Goal: Contribute content: Contribute content

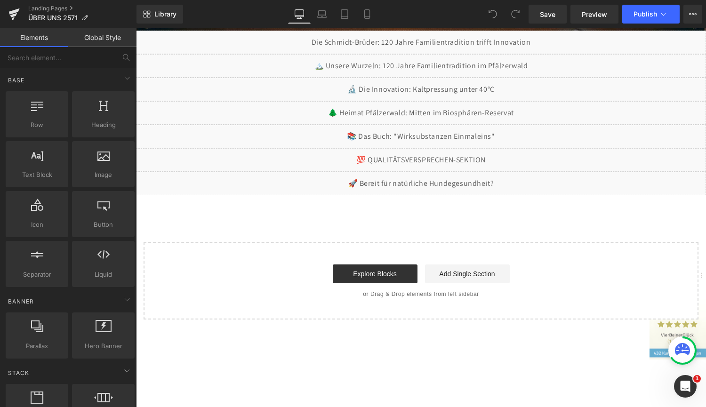
scroll to position [376, 0]
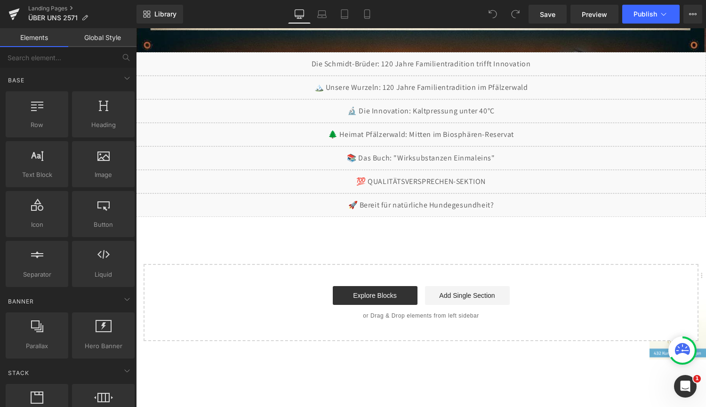
click at [397, 245] on div "Image Liquid Liquid Liquid Liquid Liquid Liquid Liquid Select your layout" at bounding box center [421, 60] width 570 height 561
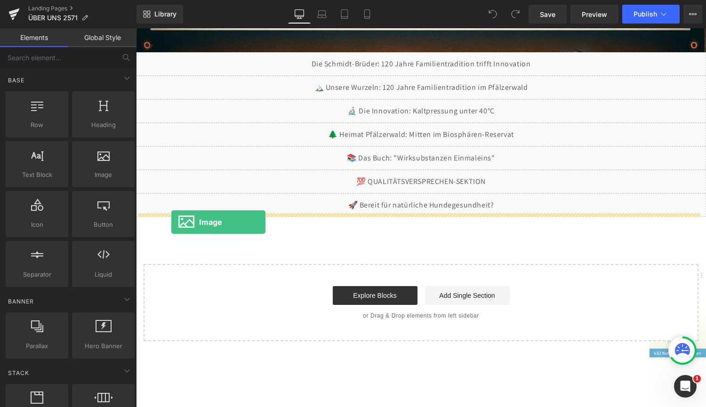
drag, startPoint x: 239, startPoint y: 199, endPoint x: 171, endPoint y: 222, distance: 71.8
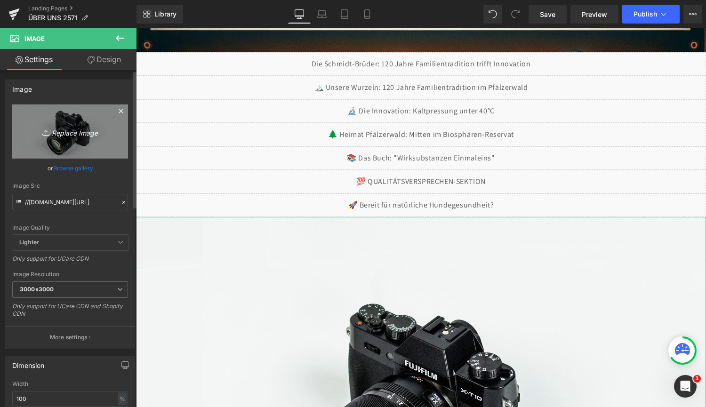
click at [66, 131] on icon "Replace Image" at bounding box center [69, 132] width 75 height 12
type input "C:\fakepath\4. Buch Wirksubstanzen Einmaleins Mock 25-9-2..webp"
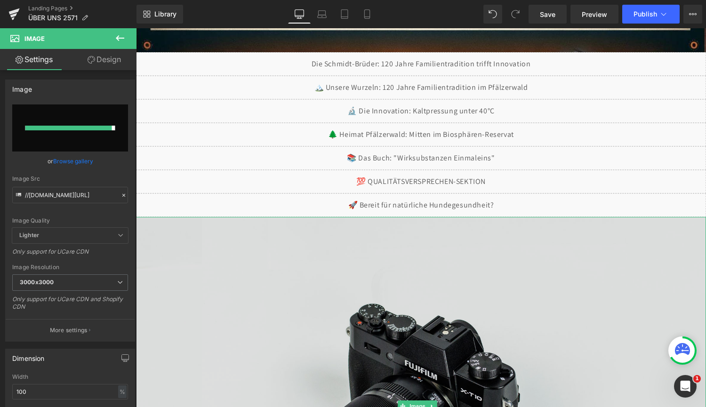
type input "[URL][DOMAIN_NAME][DATE]"
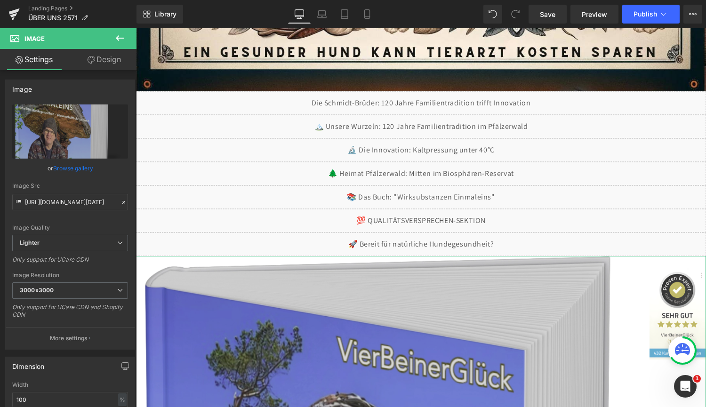
scroll to position [329, 0]
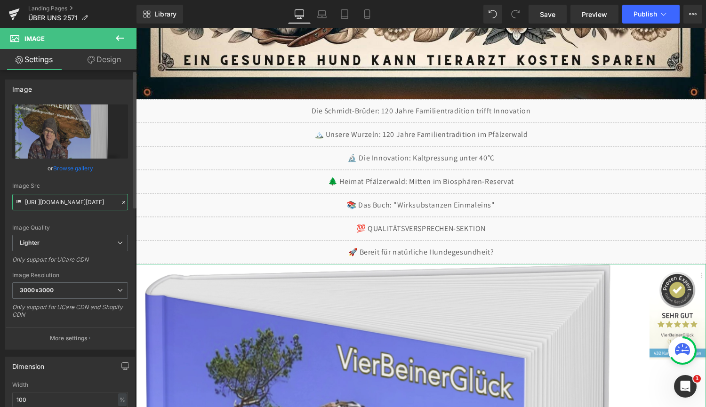
click at [39, 203] on input "[URL][DOMAIN_NAME][DATE]" at bounding box center [70, 202] width 116 height 16
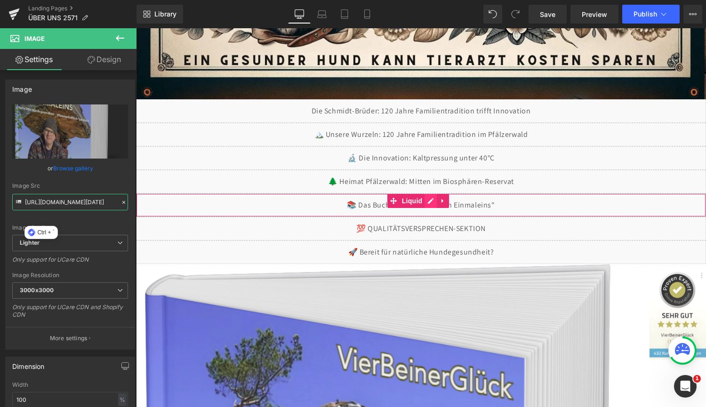
click at [432, 199] on div "Liquid" at bounding box center [421, 205] width 570 height 24
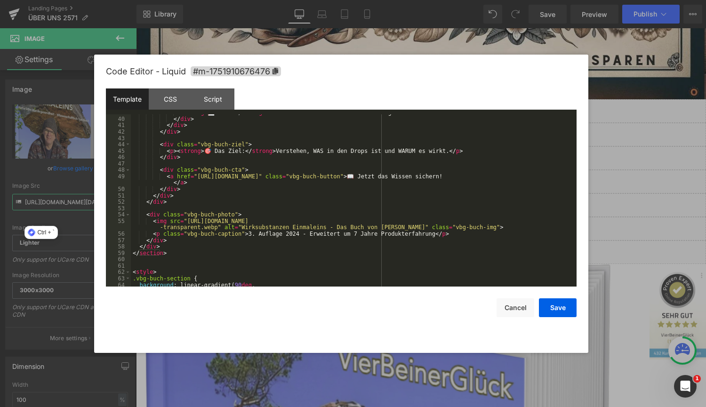
scroll to position [282, 0]
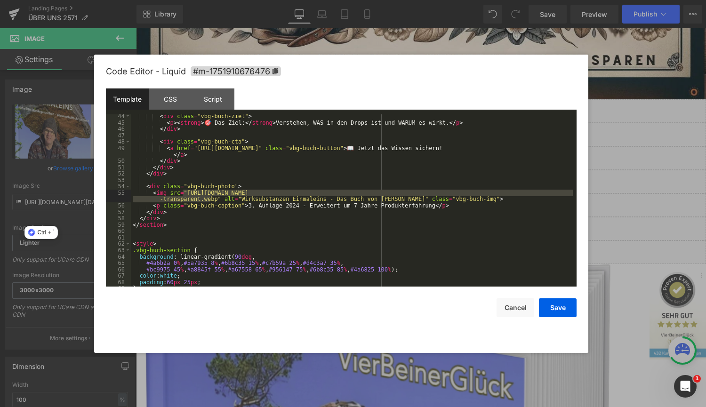
drag, startPoint x: 183, startPoint y: 195, endPoint x: 211, endPoint y: 199, distance: 28.5
click at [211, 199] on div "< div class = "vbg-buch-ziel" > < p > < strong > 🎯 Das Ziel: </ strong > Verste…" at bounding box center [352, 205] width 442 height 185
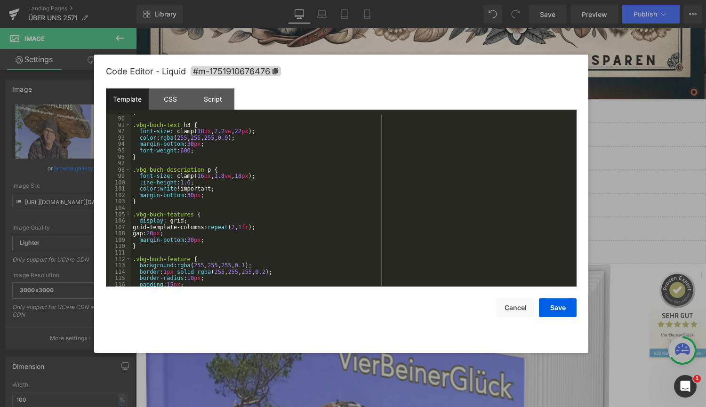
scroll to position [621, 0]
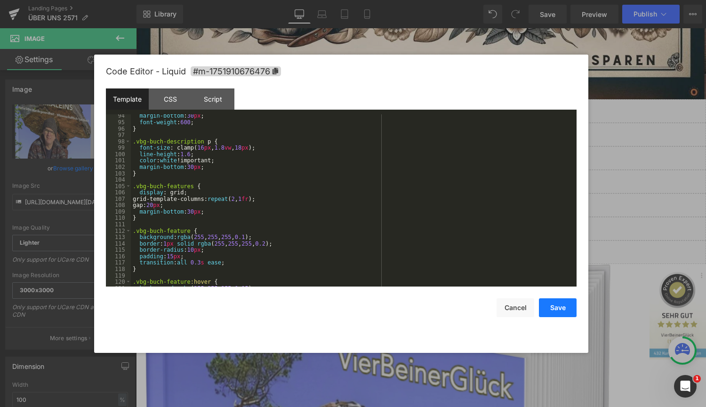
click at [553, 305] on button "Save" at bounding box center [558, 307] width 38 height 19
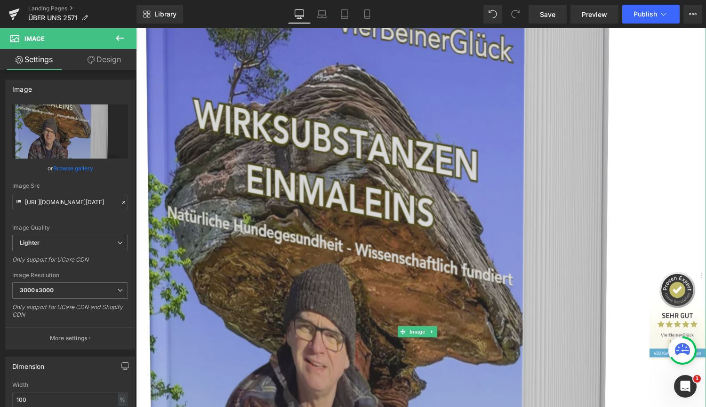
scroll to position [753, 0]
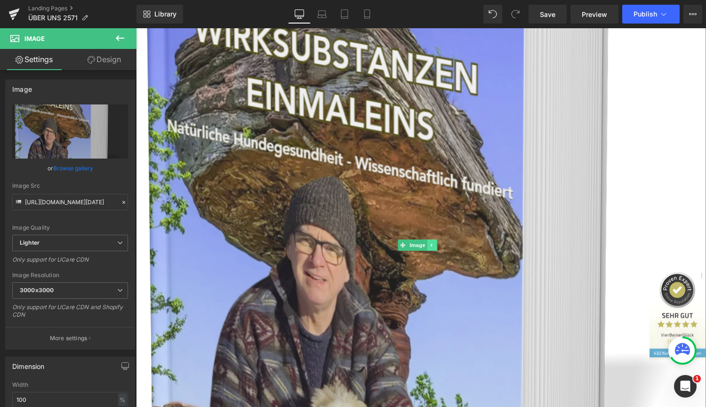
click at [434, 242] on icon at bounding box center [431, 245] width 5 height 6
click at [439, 239] on link at bounding box center [437, 244] width 10 height 11
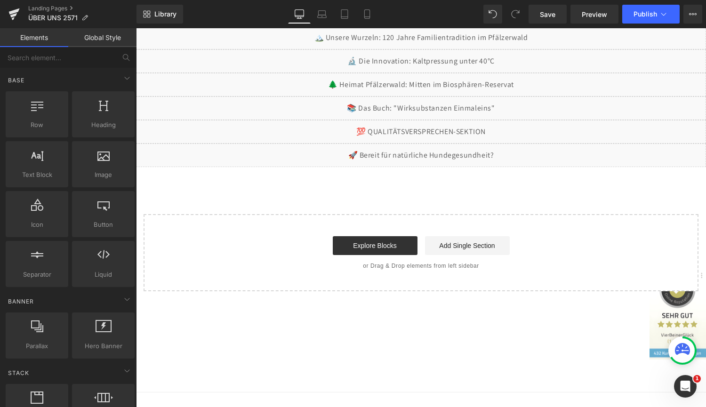
scroll to position [389, 0]
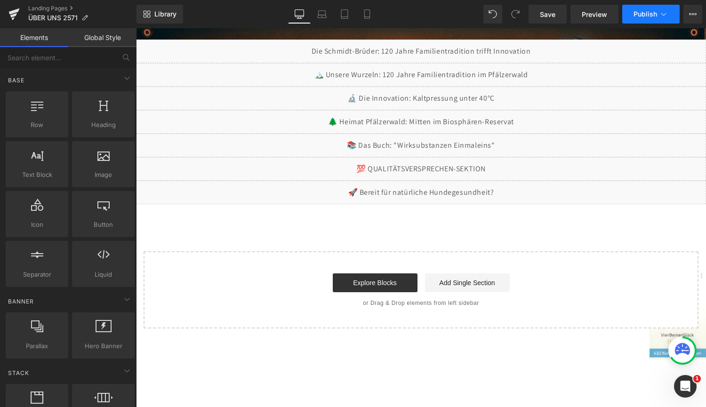
click at [638, 12] on span "Publish" at bounding box center [645, 14] width 24 height 8
click at [550, 13] on span "Save" at bounding box center [547, 14] width 16 height 10
click at [591, 14] on span "Preview" at bounding box center [593, 14] width 25 height 10
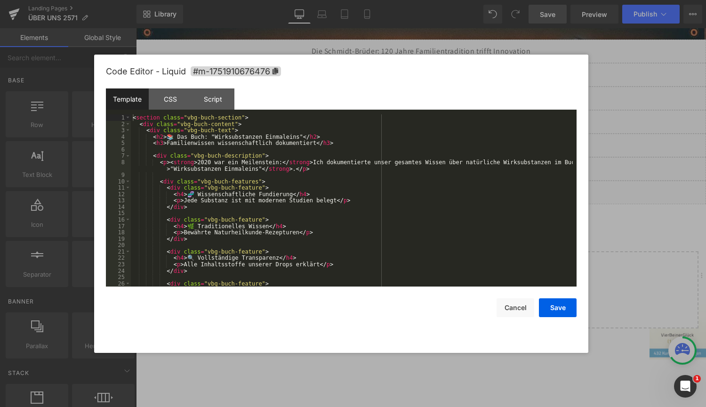
click at [430, 141] on div "Liquid" at bounding box center [421, 146] width 570 height 24
click at [367, 145] on div "< section class = "vbg-buch-section" > < div class = "vbg-buch-content" > < div…" at bounding box center [352, 206] width 442 height 185
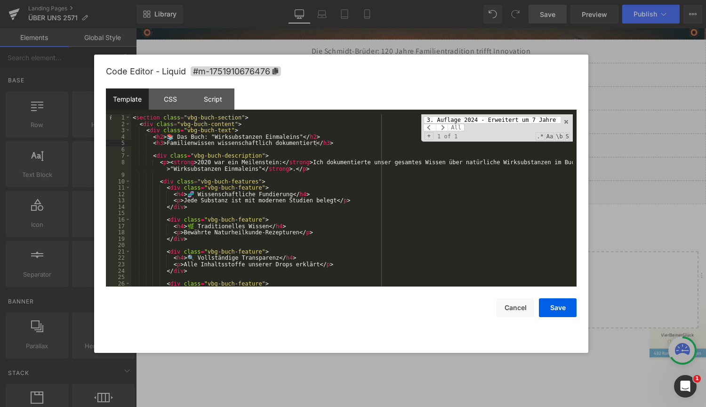
scroll to position [297, 0]
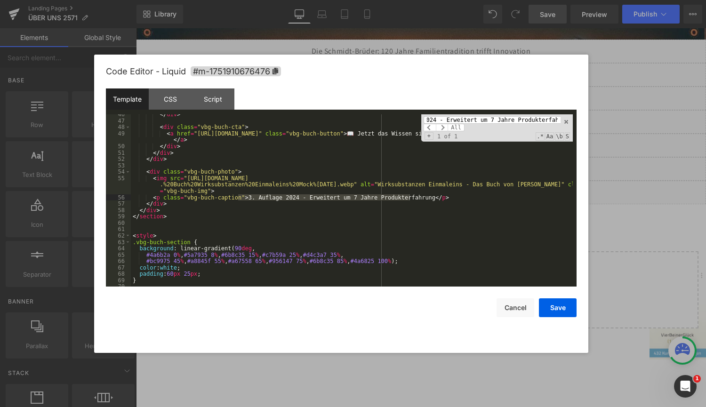
type input "3. Auflage 2024 - Erweitert um 7 Jahre Produkterfahrung"
click at [238, 203] on div "</ div > < div class = "vbg-buch-cta" > < a href = "[URL][DOMAIN_NAME]" class =…" at bounding box center [352, 203] width 442 height 185
click at [238, 197] on div "</ div > < div class = "vbg-buch-cta" > < a href = "[URL][DOMAIN_NAME]" class =…" at bounding box center [352, 203] width 442 height 185
click at [283, 198] on div "</ div > < div class = "vbg-buch-cta" > < a href = "[URL][DOMAIN_NAME]" class =…" at bounding box center [352, 203] width 442 height 185
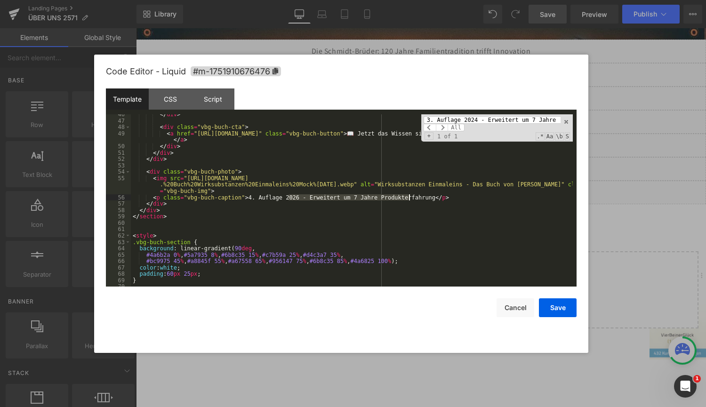
drag, startPoint x: 288, startPoint y: 198, endPoint x: 408, endPoint y: 199, distance: 119.9
click at [408, 199] on div "</ div > < div class = "vbg-buch-cta" > < a href = "[URL][DOMAIN_NAME]" class =…" at bounding box center [352, 203] width 442 height 185
click at [555, 304] on button "Save" at bounding box center [558, 307] width 38 height 19
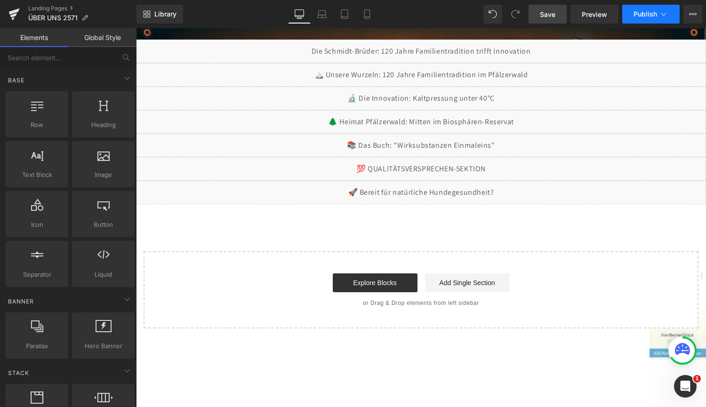
click at [645, 9] on button "Publish" at bounding box center [650, 14] width 57 height 19
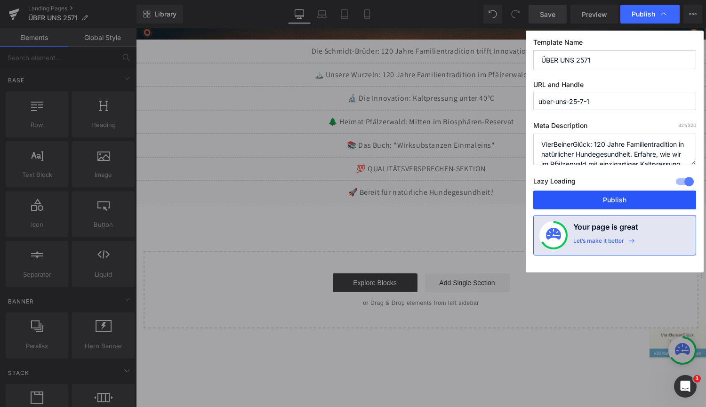
click at [602, 201] on button "Publish" at bounding box center [614, 199] width 163 height 19
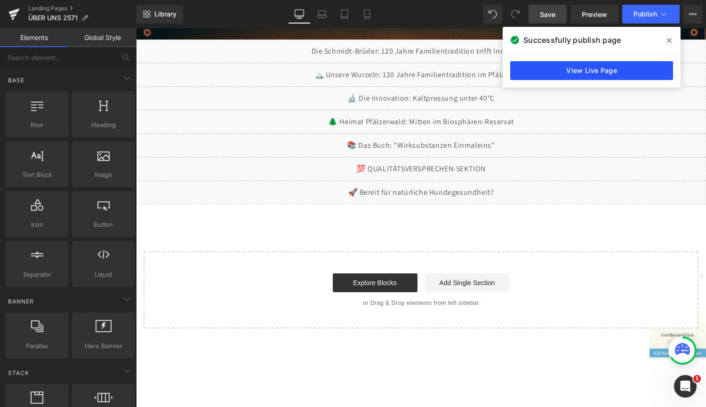
click at [561, 68] on link "View Live Page" at bounding box center [591, 70] width 163 height 19
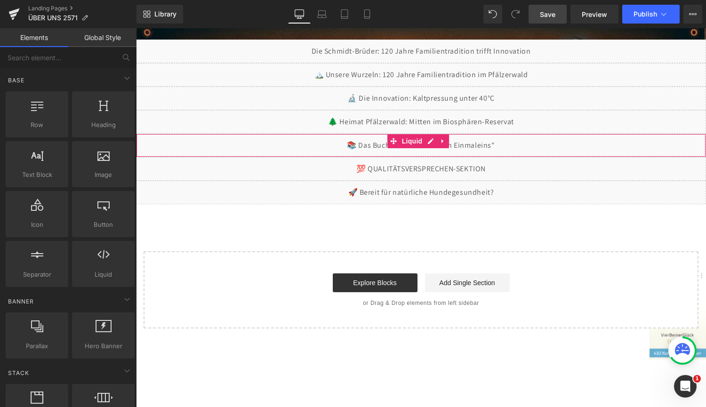
click at [430, 139] on div "Liquid" at bounding box center [421, 146] width 570 height 24
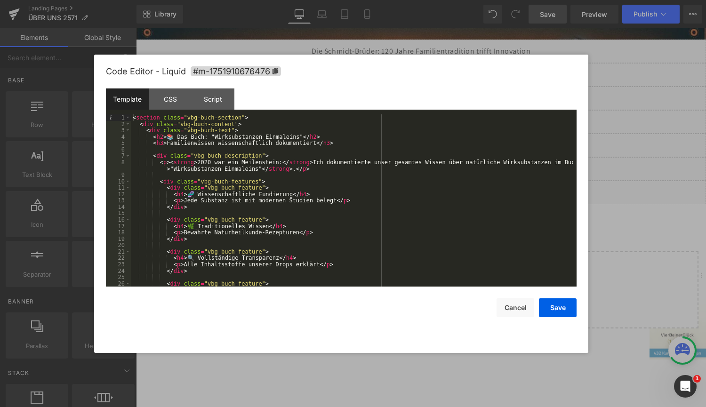
click at [429, 145] on div "< section class = "vbg-buch-section" > < div class = "vbg-buch-content" > < div…" at bounding box center [352, 206] width 442 height 185
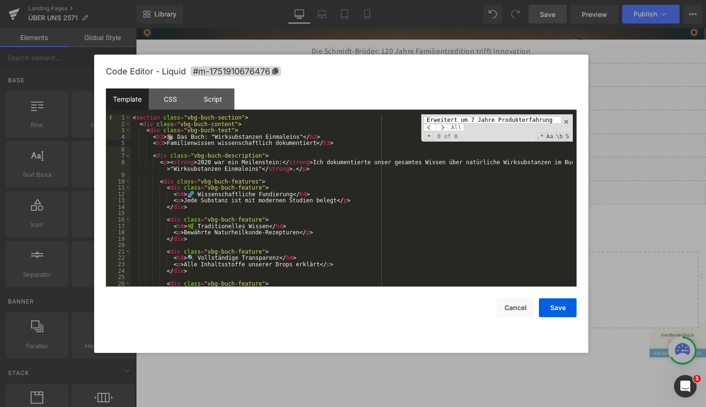
scroll to position [169, 0]
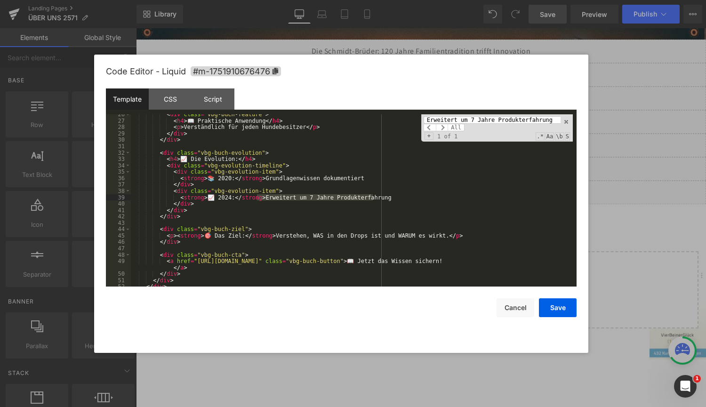
type input "Erweitert um 7 Jahre Produkterfahrung"
click at [137, 222] on div "< div class = "vbg-buch-feature" > < h4 > 📖 Praktische Anwendung </ h4 > < p > …" at bounding box center [352, 203] width 442 height 185
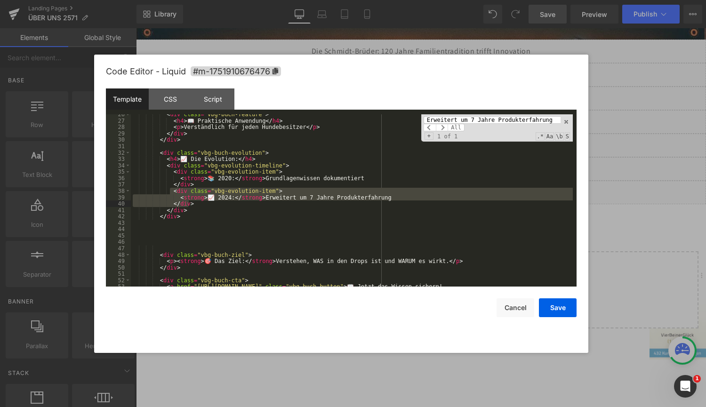
drag, startPoint x: 168, startPoint y: 190, endPoint x: 381, endPoint y: 202, distance: 212.9
click at [381, 202] on div "< div class = "vbg-buch-feature" > < h4 > 📖 Praktische Anwendung </ h4 > < p > …" at bounding box center [352, 206] width 442 height 191
click at [133, 210] on div "< div class = "vbg-buch-feature" > < h4 > 📖 Praktische Anwendung </ h4 > < p > …" at bounding box center [352, 206] width 442 height 191
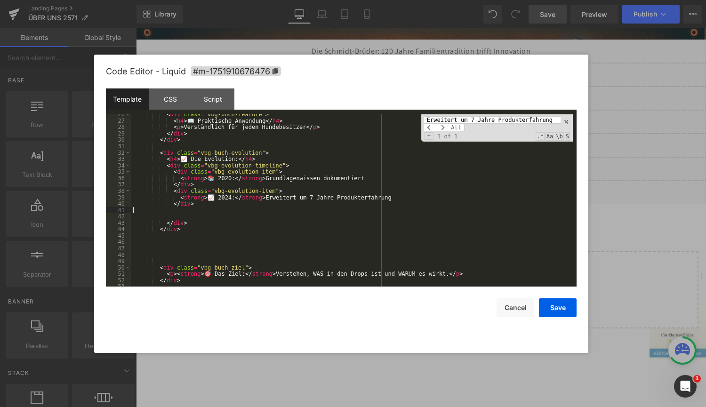
click at [144, 207] on div "< div class = "vbg-buch-feature" > < h4 > 📖 Praktische Anwendung </ h4 > < p > …" at bounding box center [352, 203] width 442 height 185
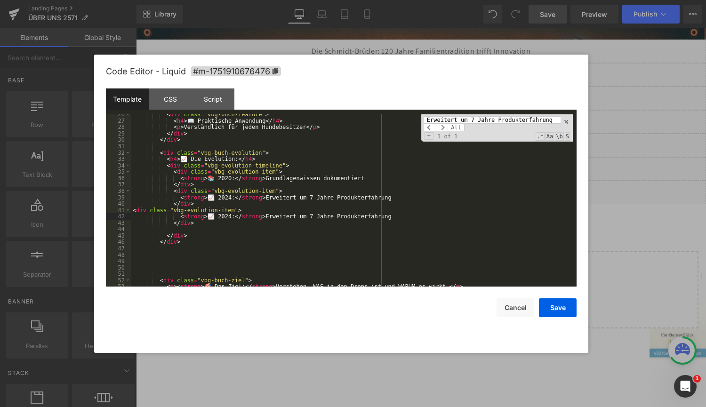
click at [223, 218] on div "< div class = "vbg-buch-feature" > < h4 > 📖 Praktische Anwendung </ h4 > < p > …" at bounding box center [352, 203] width 442 height 185
drag, startPoint x: 253, startPoint y: 217, endPoint x: 365, endPoint y: 216, distance: 112.9
click at [365, 216] on div "< div class = "vbg-buch-feature" > < h4 > 📖 Praktische Anwendung </ h4 > < p > …" at bounding box center [352, 203] width 442 height 185
click at [140, 228] on div "< div class = "vbg-buch-feature" > < h4 > 📖 Praktische Anwendung </ h4 > < p > …" at bounding box center [352, 203] width 442 height 185
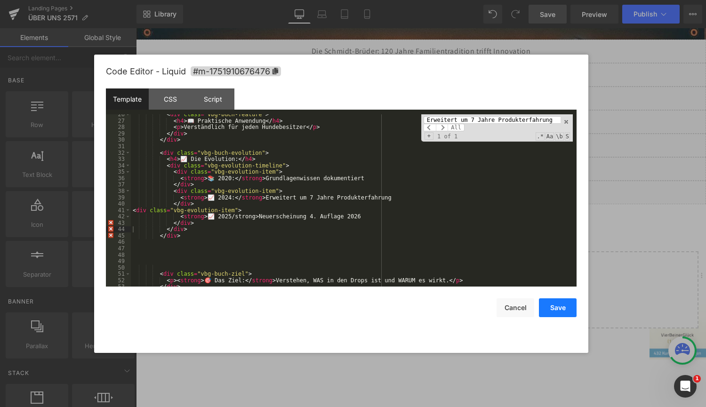
click at [551, 305] on button "Save" at bounding box center [558, 307] width 38 height 19
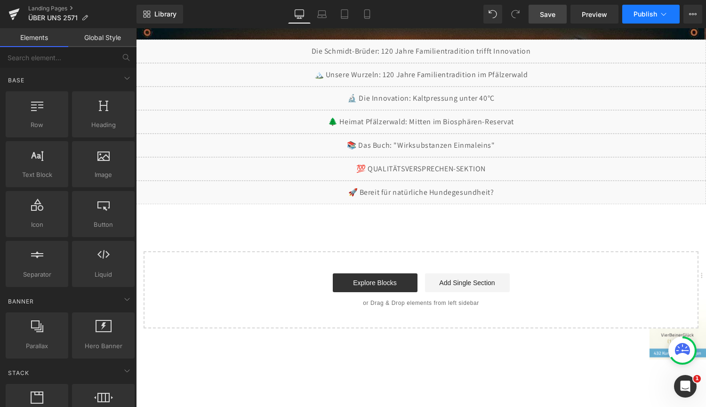
click at [638, 11] on span "Publish" at bounding box center [645, 14] width 24 height 8
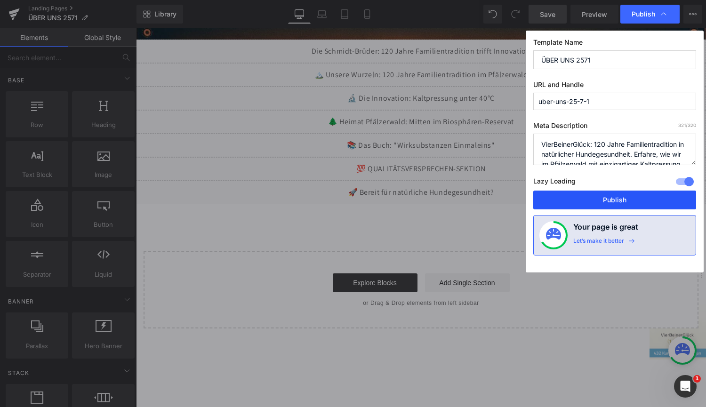
click at [595, 199] on button "Publish" at bounding box center [614, 199] width 163 height 19
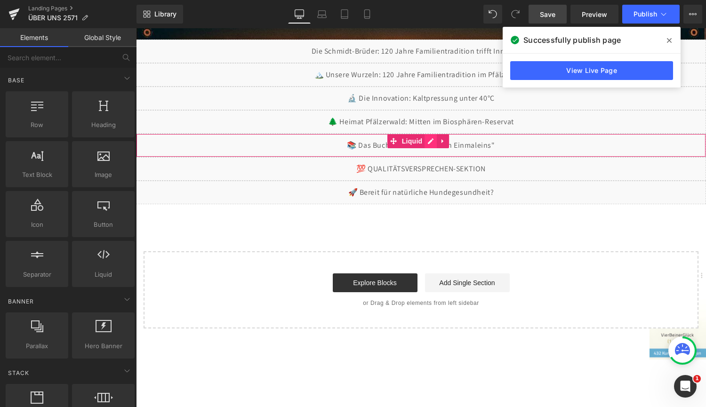
click at [430, 138] on div "Liquid" at bounding box center [421, 146] width 570 height 24
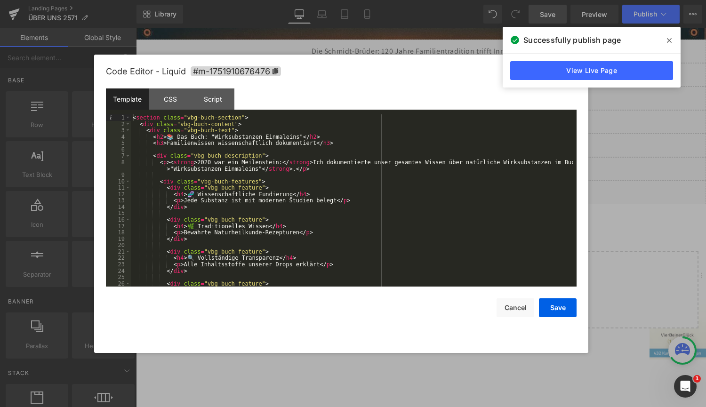
click at [430, 138] on div "< section class = "vbg-buch-section" > < div class = "vbg-buch-content" > < div…" at bounding box center [352, 206] width 442 height 185
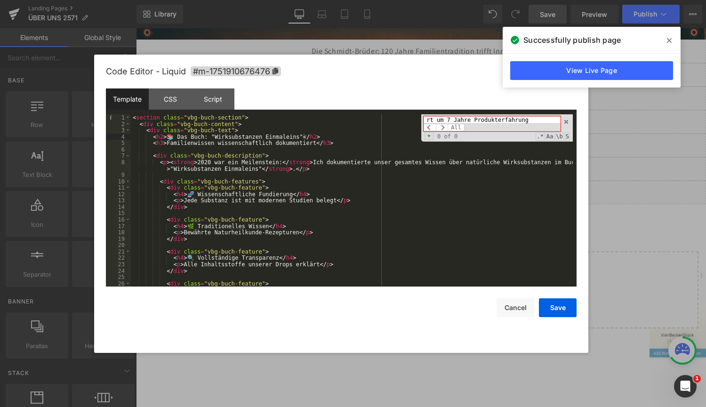
scroll to position [0, 0]
click at [534, 121] on input "<div class="vbg-evolution-item"> <strong>📈 2024:</strong> Erweitert um 7 Jahre …" at bounding box center [491, 120] width 137 height 8
drag, startPoint x: 534, startPoint y: 121, endPoint x: 384, endPoint y: 116, distance: 149.7
click at [385, 116] on div "< section class = "vbg-buch-section" > < div class = "vbg-buch-content" > < div…" at bounding box center [352, 200] width 442 height 172
paste input "Neuerscheinung 4. Auflage 2026"
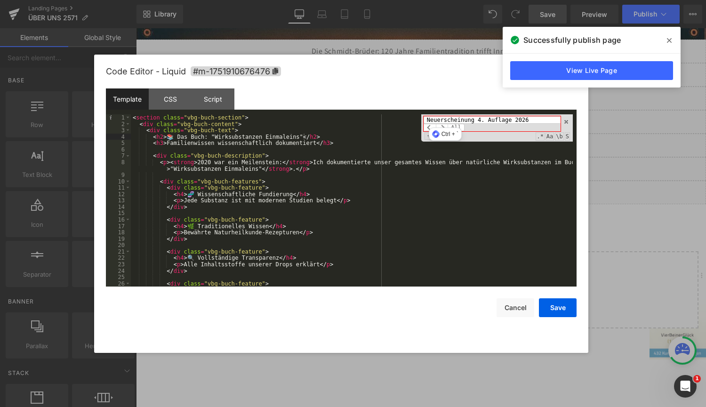
type input "Neuerscheinung 4. Auflage 2026 <strong>📈 2024:</strong> Erweitert um 7 Jahre Pr…"
click at [386, 197] on div "< section class = "vbg-buch-section" > < div class = "vbg-buch-content" > < div…" at bounding box center [352, 206] width 442 height 185
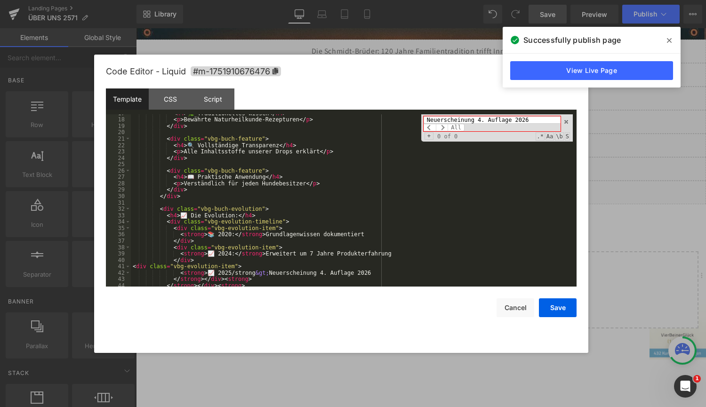
scroll to position [141, 0]
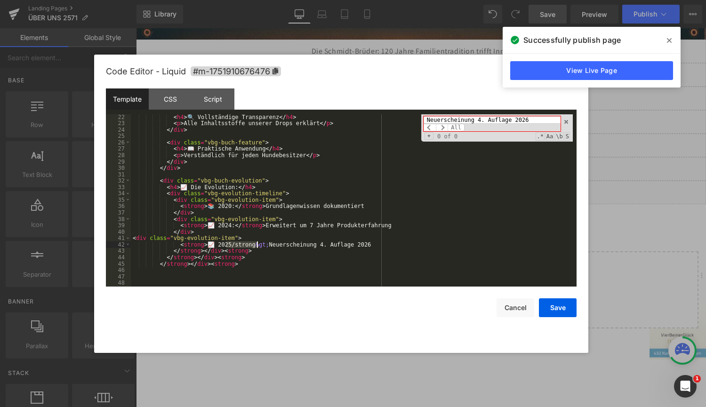
drag, startPoint x: 225, startPoint y: 244, endPoint x: 258, endPoint y: 246, distance: 32.5
click at [258, 246] on div "< h4 > 🔍 Vollständige Transparenz </ h4 > < p > Alle Inhaltsstoffe unserer Drop…" at bounding box center [352, 206] width 442 height 185
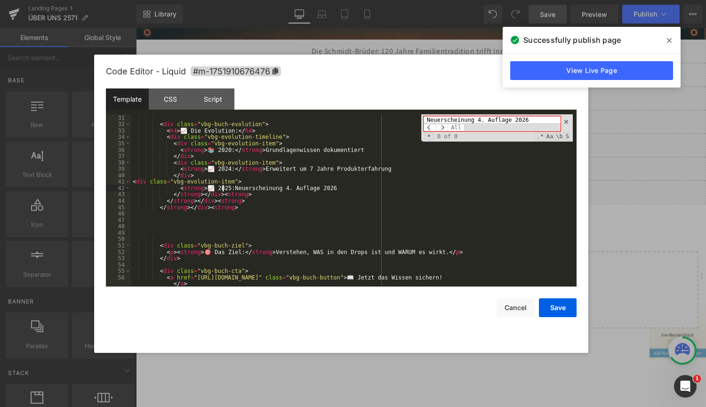
scroll to position [198, 0]
drag, startPoint x: 169, startPoint y: 155, endPoint x: 190, endPoint y: 158, distance: 20.9
click at [190, 158] on div "</ div > < div class = "vbg-buch-evolution" > < h4 > 📈 Die Evolution: </ h4 > <…" at bounding box center [352, 203] width 442 height 191
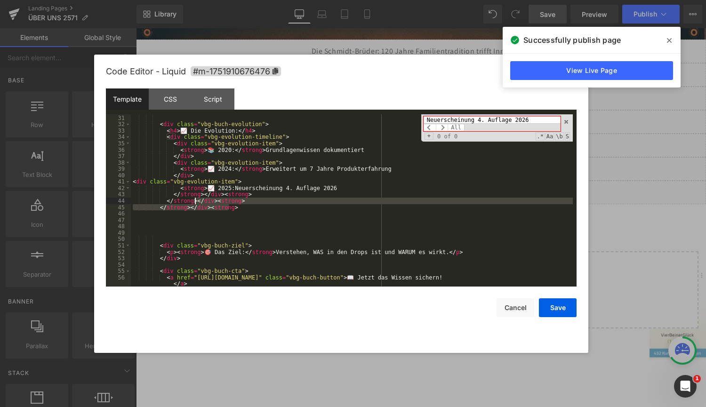
drag, startPoint x: 233, startPoint y: 207, endPoint x: 193, endPoint y: 202, distance: 40.4
click at [193, 202] on div "</ div > < div class = "vbg-buch-evolution" > < h4 > 📈 Die Evolution: </ h4 > <…" at bounding box center [352, 203] width 442 height 191
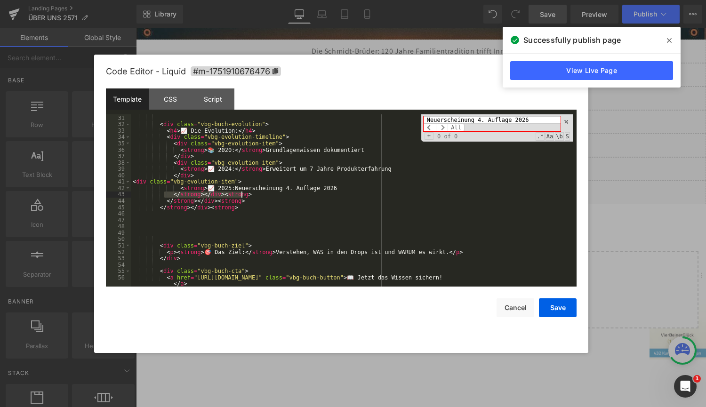
drag, startPoint x: 162, startPoint y: 194, endPoint x: 241, endPoint y: 197, distance: 78.6
click at [241, 197] on div "</ div > < div class = "vbg-buch-evolution" > < h4 > 📈 Die Evolution: </ h4 > <…" at bounding box center [352, 203] width 442 height 191
drag, startPoint x: 163, startPoint y: 201, endPoint x: 241, endPoint y: 202, distance: 78.1
click at [241, 202] on div "</ div > < div class = "vbg-buch-evolution" > < h4 > 📈 Die Evolution: </ h4 > <…" at bounding box center [352, 203] width 442 height 191
drag, startPoint x: 154, startPoint y: 206, endPoint x: 232, endPoint y: 207, distance: 78.6
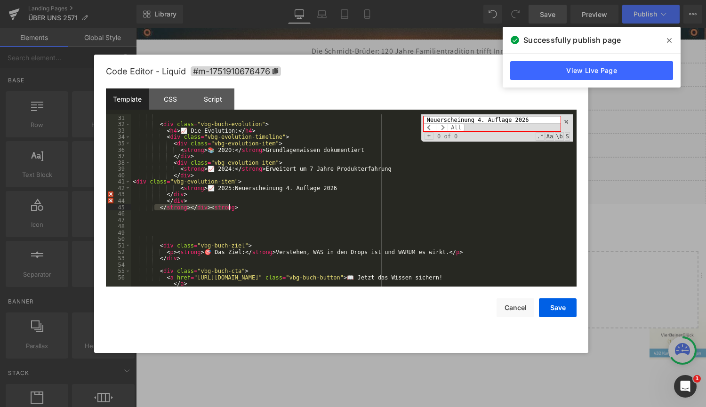
click at [232, 207] on div "</ div > < div class = "vbg-buch-evolution" > < h4 > 📈 Die Evolution: </ h4 > <…" at bounding box center [352, 203] width 442 height 191
click at [140, 214] on div "</ div > < div class = "vbg-buch-evolution" > < h4 > 📈 Die Evolution: </ h4 > <…" at bounding box center [352, 203] width 442 height 191
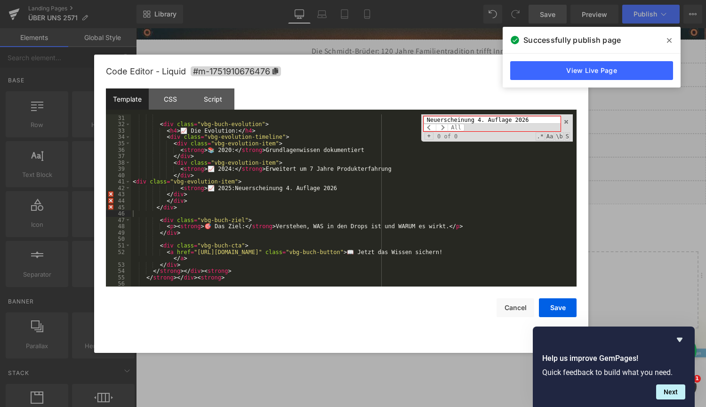
click at [208, 190] on div "</ div > < div class = "vbg-buch-evolution" > < h4 > 📈 Die Evolution: </ h4 > <…" at bounding box center [352, 200] width 442 height 185
click at [550, 308] on button "Save" at bounding box center [558, 307] width 38 height 19
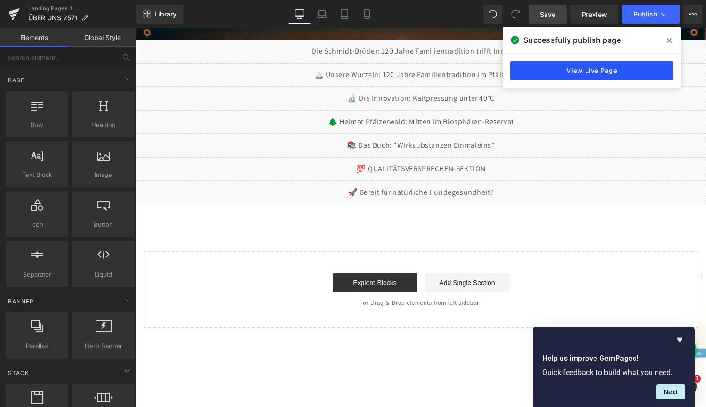
click at [561, 66] on link "View Live Page" at bounding box center [591, 70] width 163 height 19
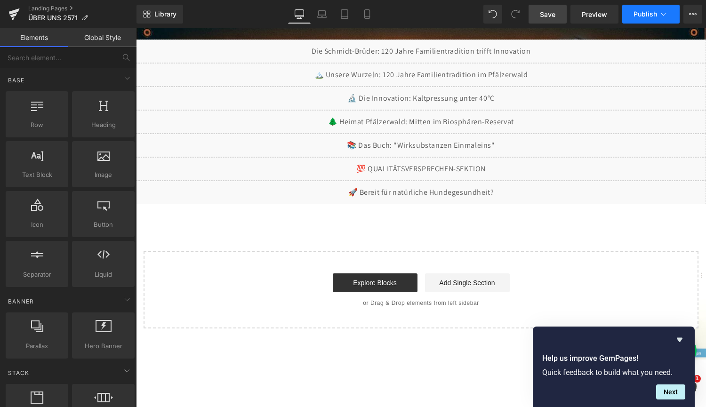
click at [642, 14] on span "Publish" at bounding box center [645, 14] width 24 height 8
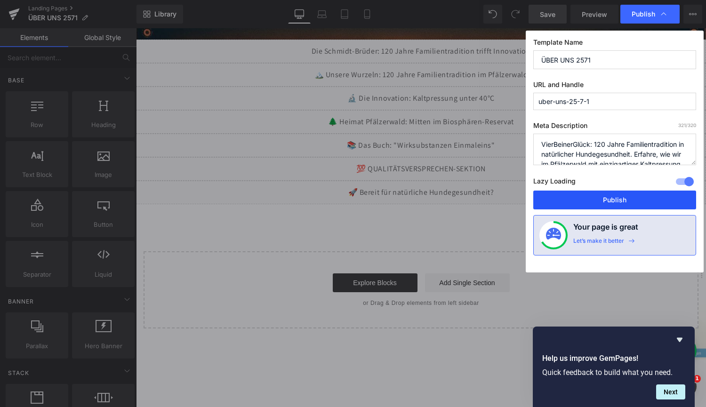
click at [587, 199] on button "Publish" at bounding box center [614, 199] width 163 height 19
